Goal: Task Accomplishment & Management: Use online tool/utility

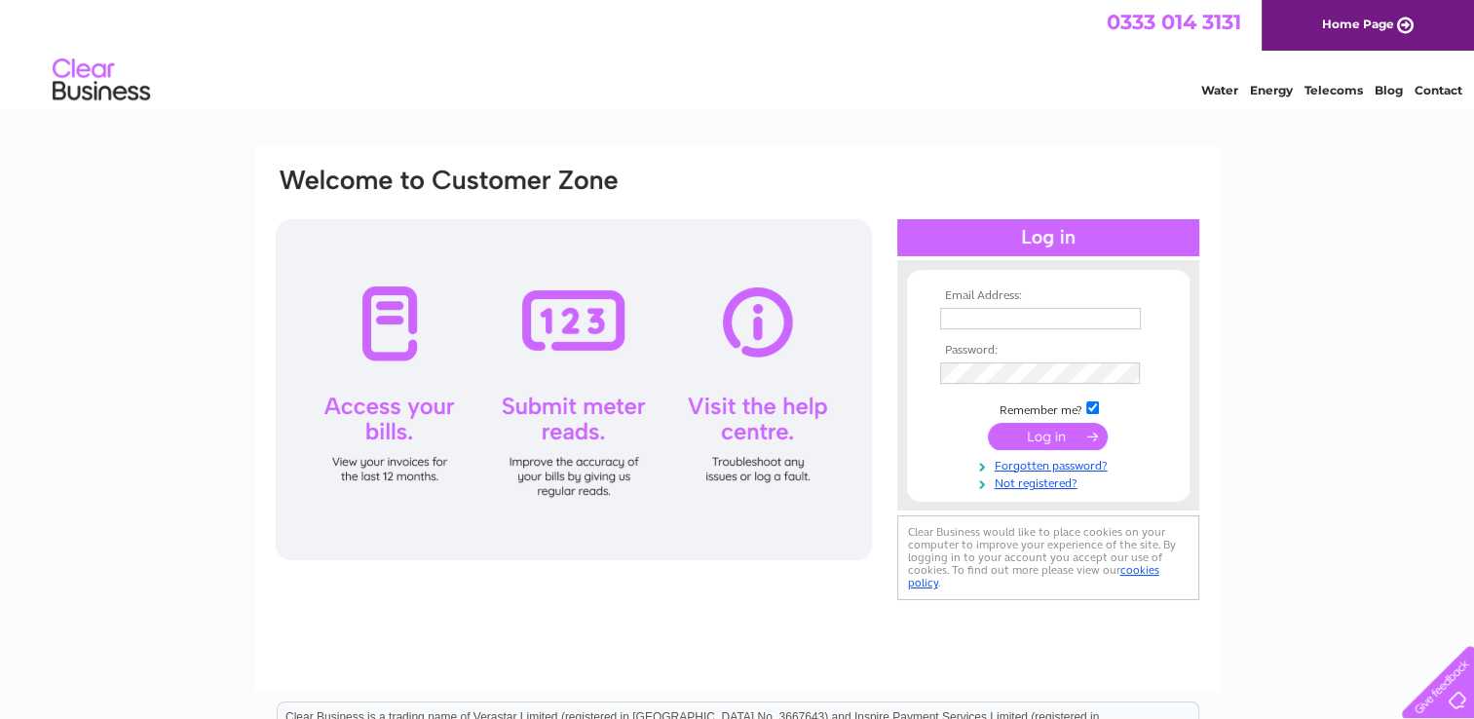
type input "kingoptician9@aol.com"
click at [1041, 424] on input "submit" at bounding box center [1048, 436] width 120 height 27
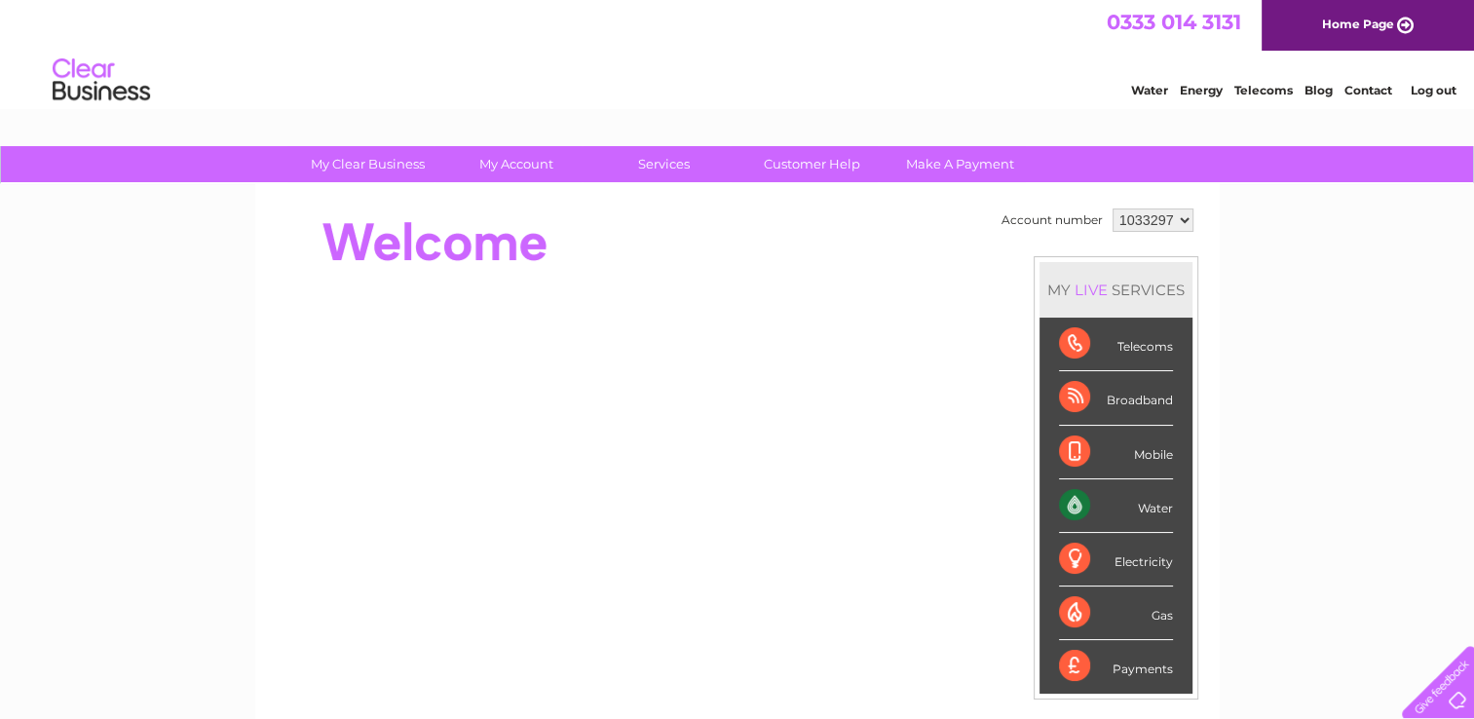
click at [1115, 496] on div "Water" at bounding box center [1116, 506] width 114 height 54
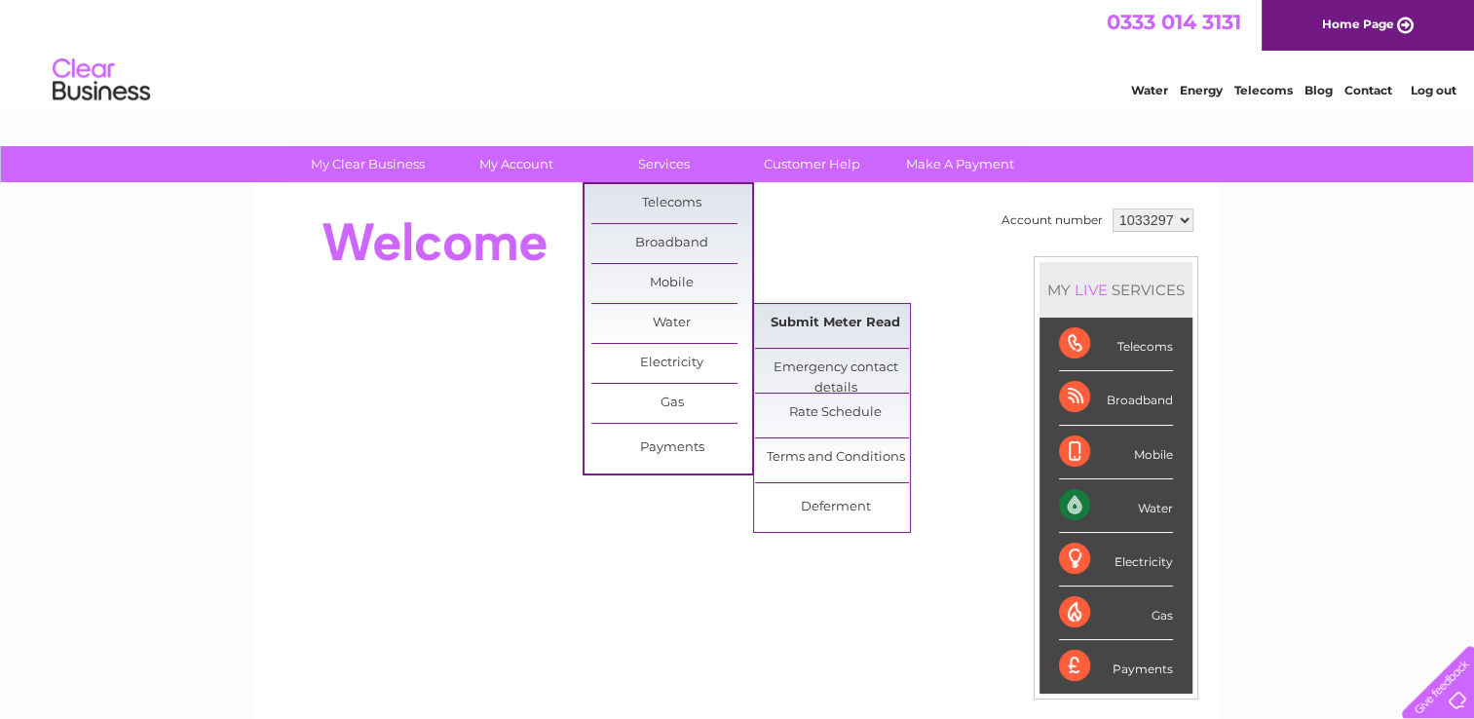
click at [820, 314] on link "Submit Meter Read" at bounding box center [835, 323] width 161 height 39
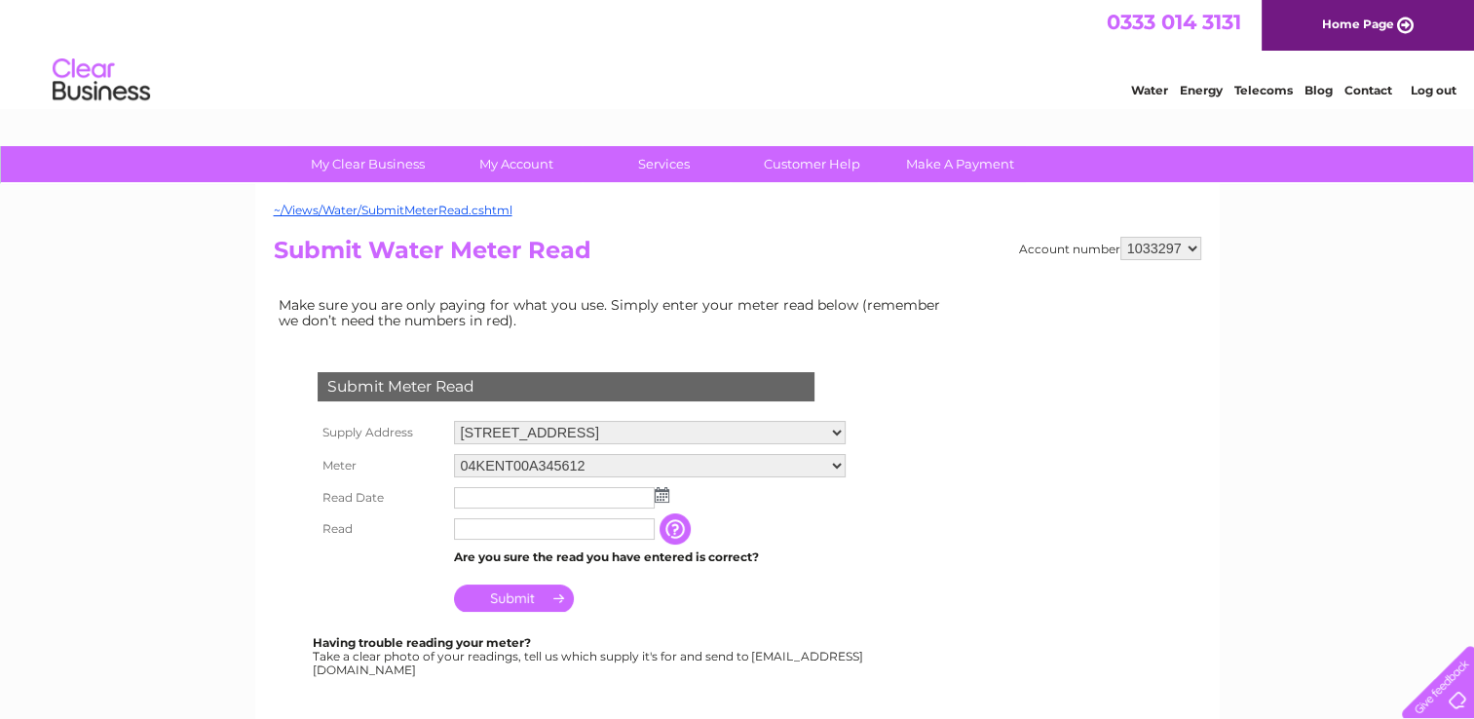
click at [655, 487] on img at bounding box center [662, 495] width 15 height 16
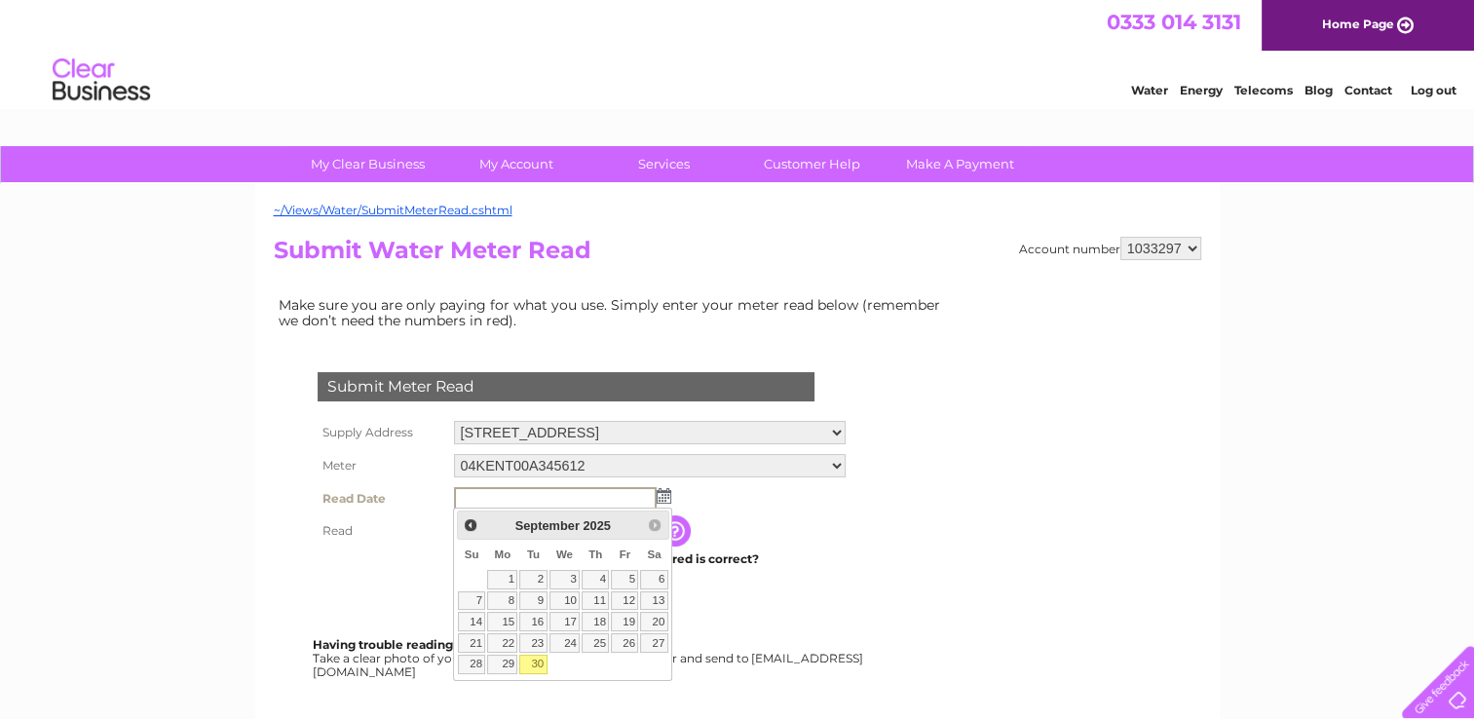
click at [532, 661] on link "30" at bounding box center [532, 664] width 27 height 19
type input "2025/09/30"
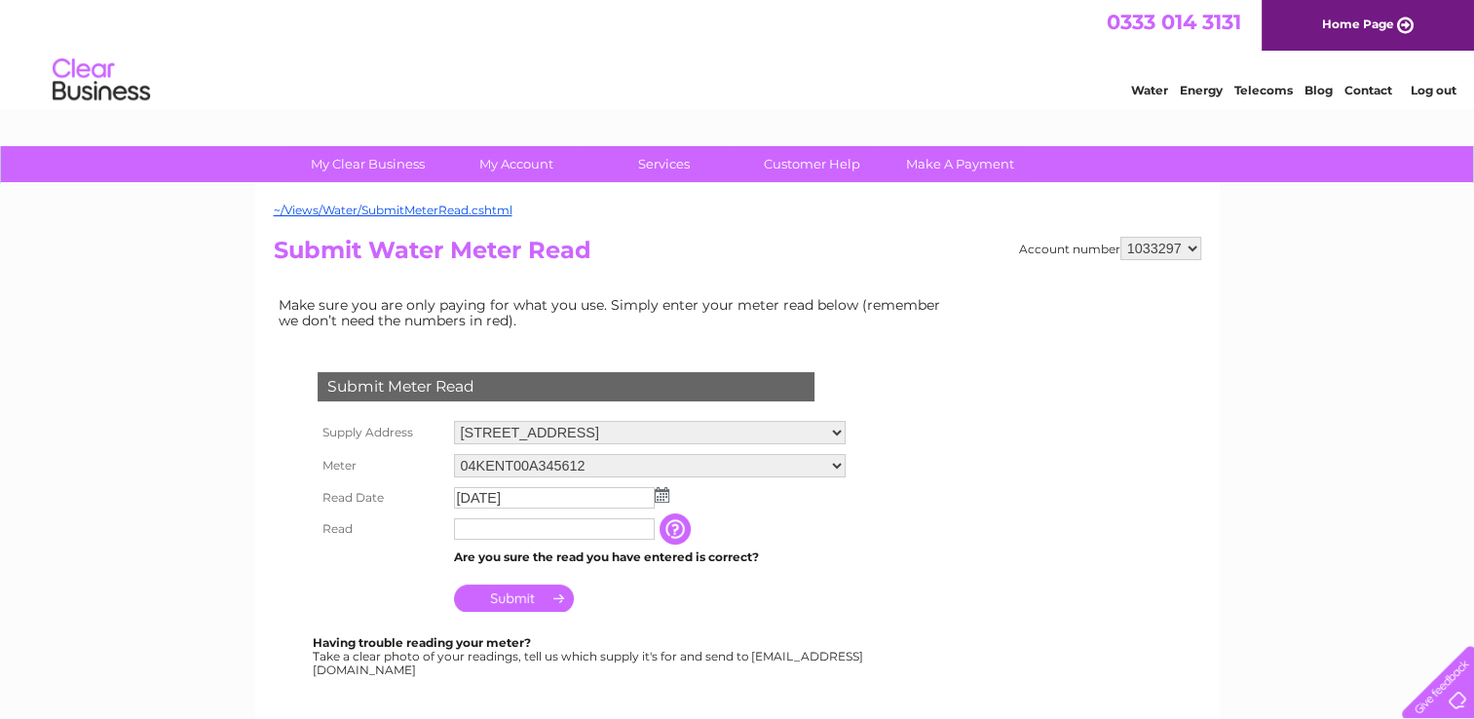
click at [507, 526] on input "text" at bounding box center [554, 528] width 201 height 21
type input "543"
click at [526, 588] on input "Submit" at bounding box center [514, 598] width 120 height 27
